Goal: Transaction & Acquisition: Purchase product/service

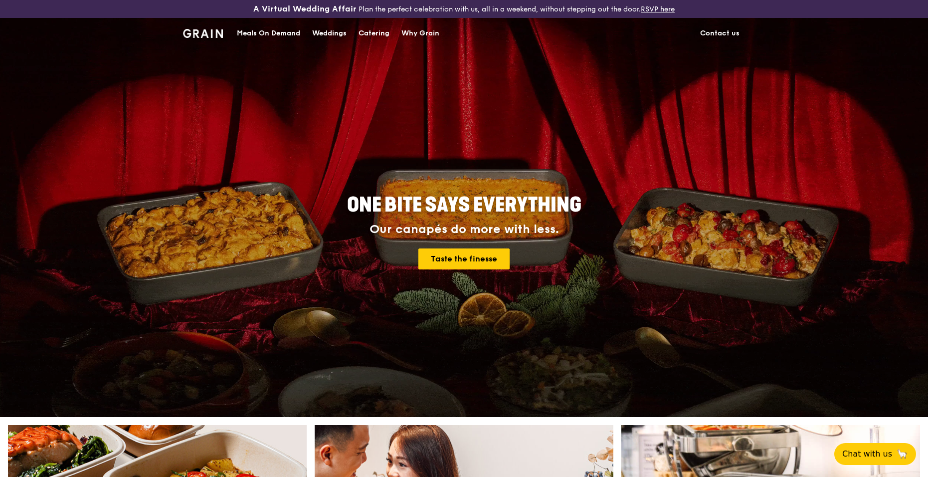
click at [723, 31] on link "Contact us" at bounding box center [719, 33] width 51 height 30
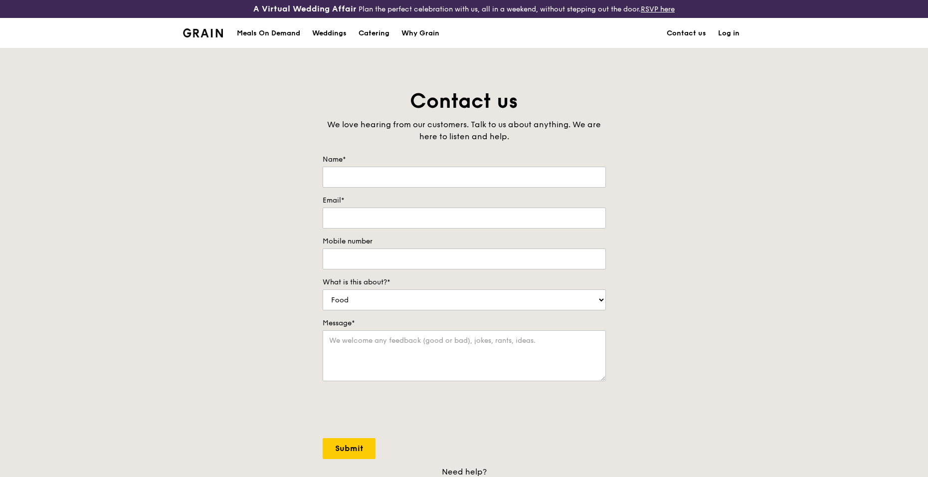
click at [213, 36] on img at bounding box center [203, 32] width 40 height 9
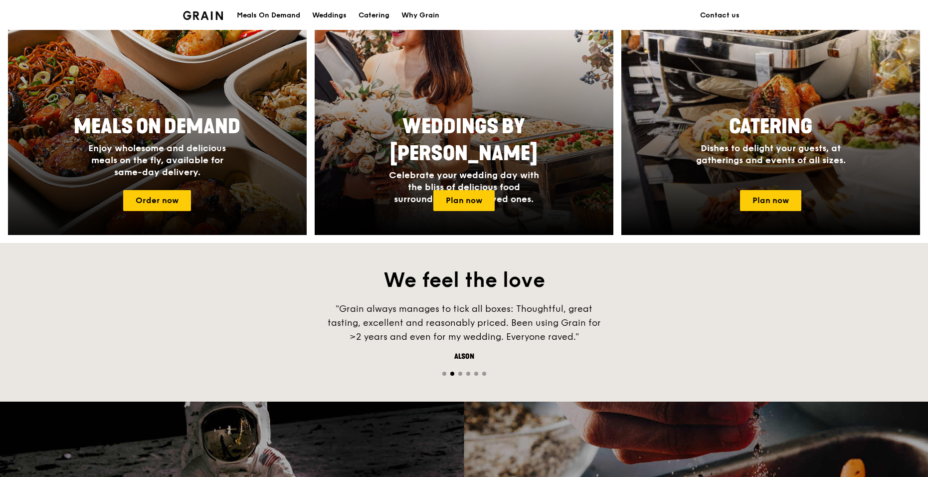
scroll to position [448, 0]
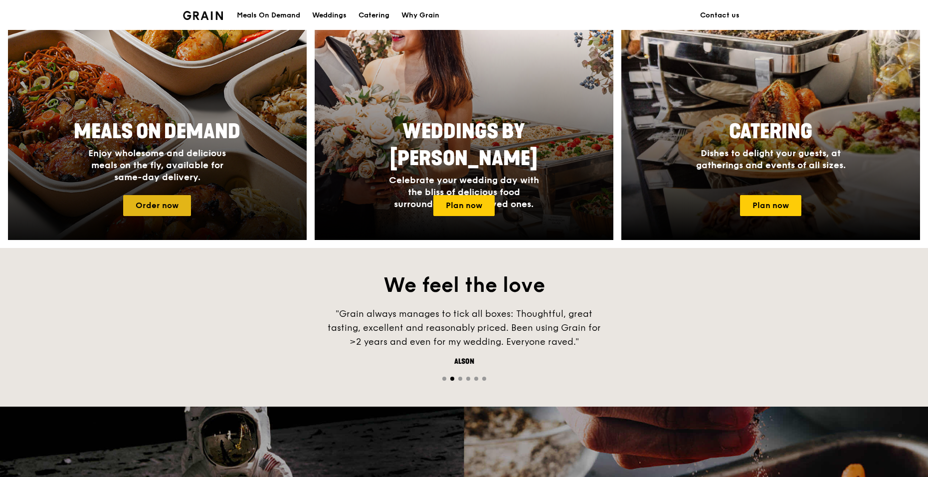
click at [165, 200] on link "Order now" at bounding box center [157, 205] width 68 height 21
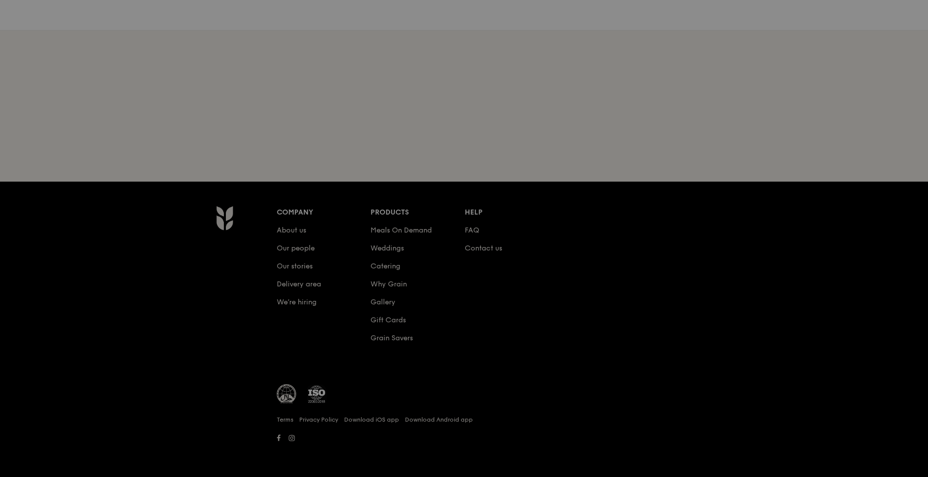
scroll to position [114, 0]
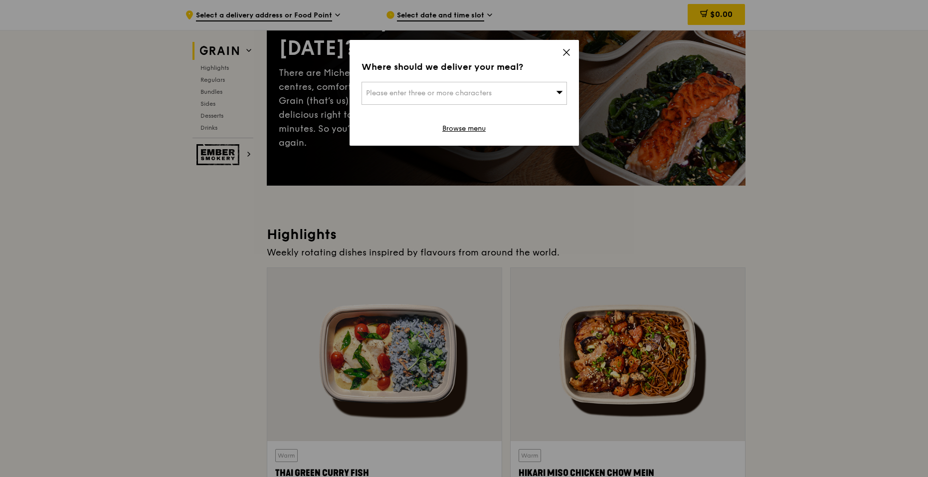
click at [579, 50] on div "Where should we deliver your meal? Please enter three or more characters Browse…" at bounding box center [464, 93] width 229 height 106
click at [568, 56] on icon at bounding box center [566, 52] width 9 height 9
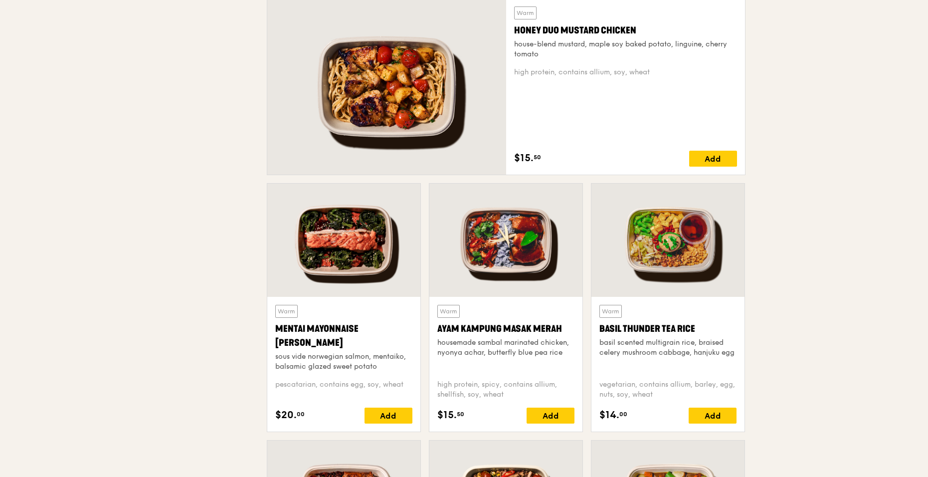
scroll to position [0, 0]
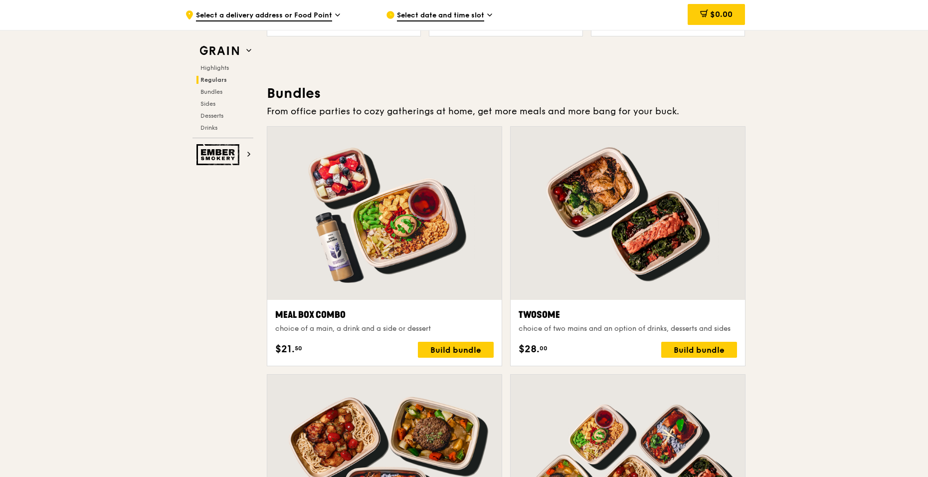
scroll to position [1397, 0]
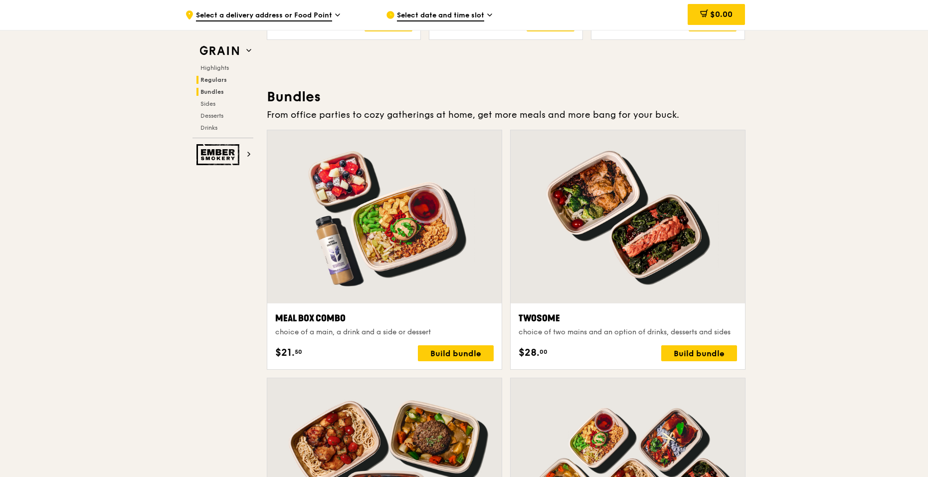
click at [214, 93] on span "Bundles" at bounding box center [212, 91] width 23 height 7
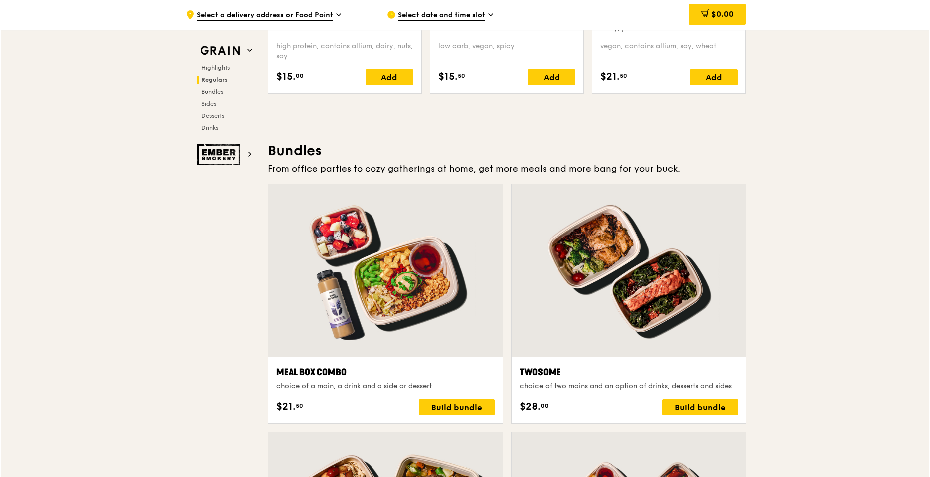
scroll to position [1395, 0]
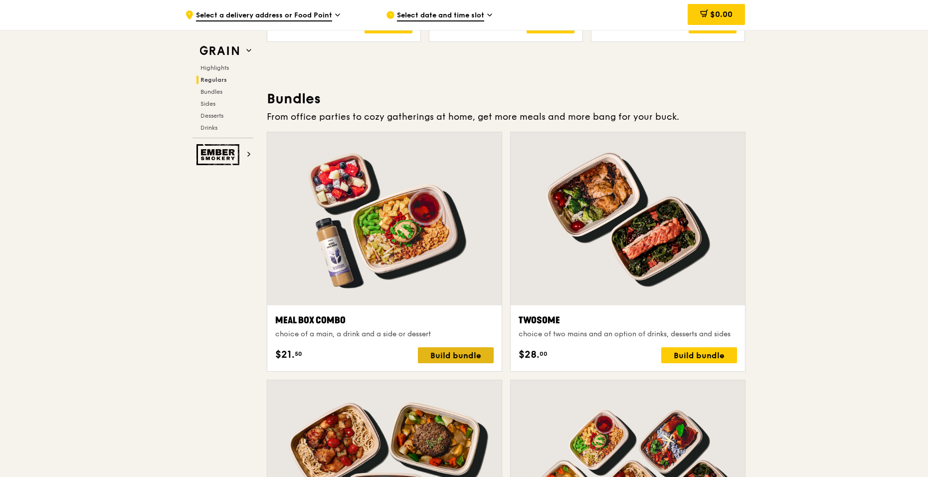
click at [443, 357] on div "Build bundle" at bounding box center [456, 355] width 76 height 16
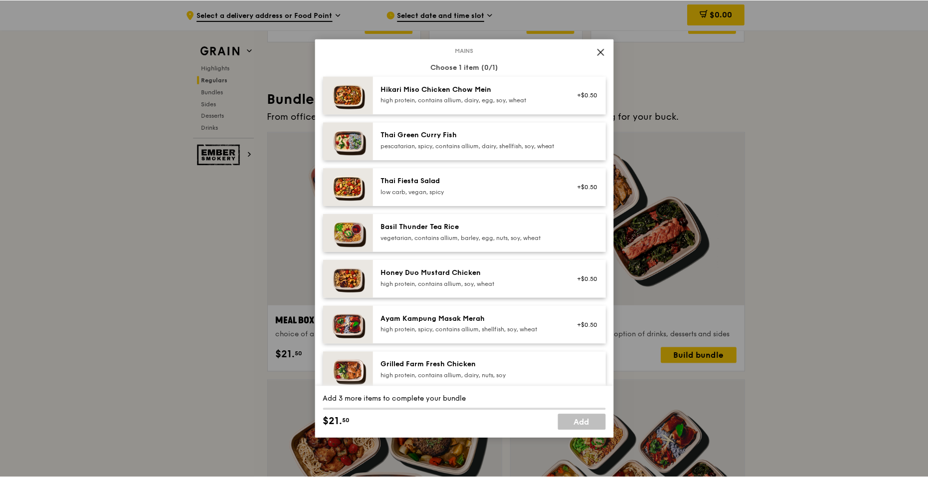
scroll to position [0, 0]
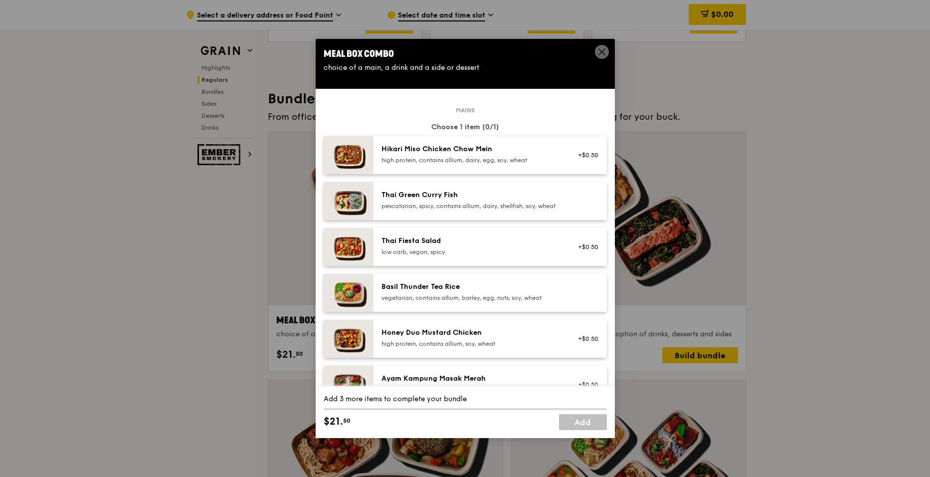
click at [593, 50] on div "Meal Box Combo" at bounding box center [465, 54] width 283 height 14
click at [606, 53] on icon at bounding box center [602, 51] width 9 height 9
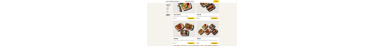
scroll to position [1544, 0]
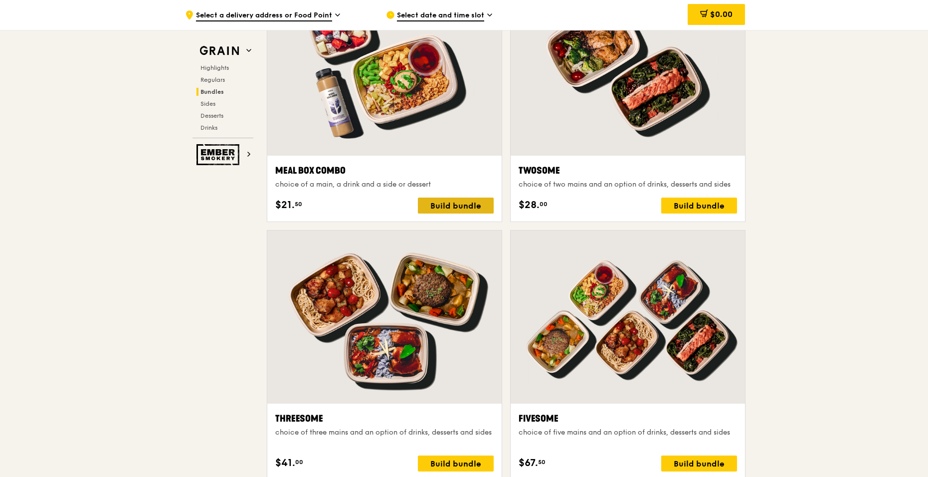
click at [452, 204] on div "Build bundle" at bounding box center [456, 206] width 76 height 16
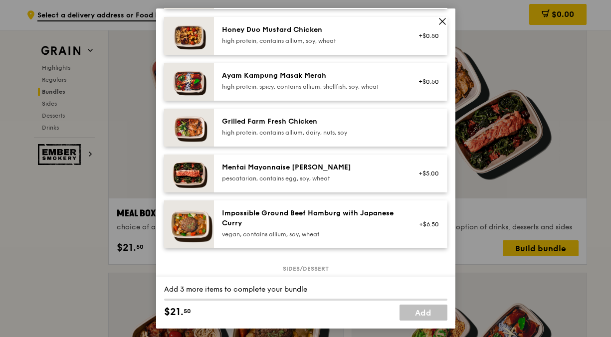
scroll to position [0, 0]
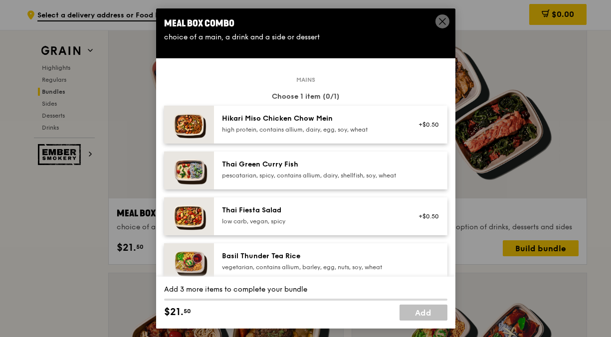
click at [345, 92] on div "Choose 1 item (0/1)" at bounding box center [305, 97] width 283 height 10
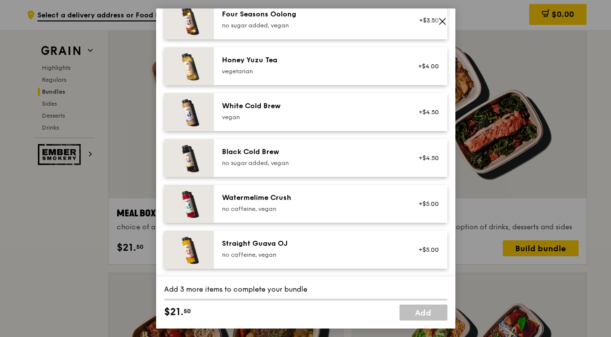
scroll to position [1021, 0]
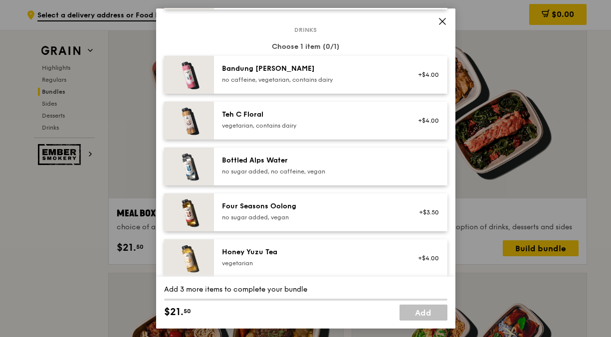
click at [444, 19] on icon at bounding box center [442, 21] width 6 height 6
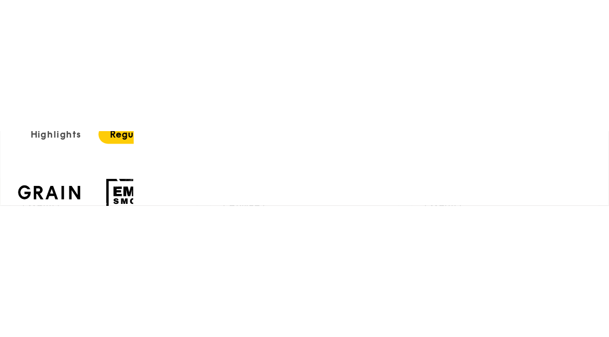
scroll to position [1261, 0]
